Goal: Navigation & Orientation: Find specific page/section

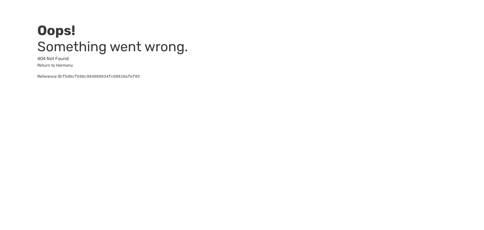
drag, startPoint x: 295, startPoint y: 0, endPoint x: 71, endPoint y: 52, distance: 229.3
drag, startPoint x: 94, startPoint y: 62, endPoint x: 246, endPoint y: 74, distance: 152.6
click at [246, 74] on div "Oops! Something went wrong. 404 Not Found Return to Harmony Reference ID: b70dd…" at bounding box center [242, 46] width 484 height 93
click at [198, 80] on div "Oops! Something went wrong. 404 Not Found Return to Harmony Reference ID: b70dd…" at bounding box center [130, 53] width 186 height 62
